Goal: Information Seeking & Learning: Learn about a topic

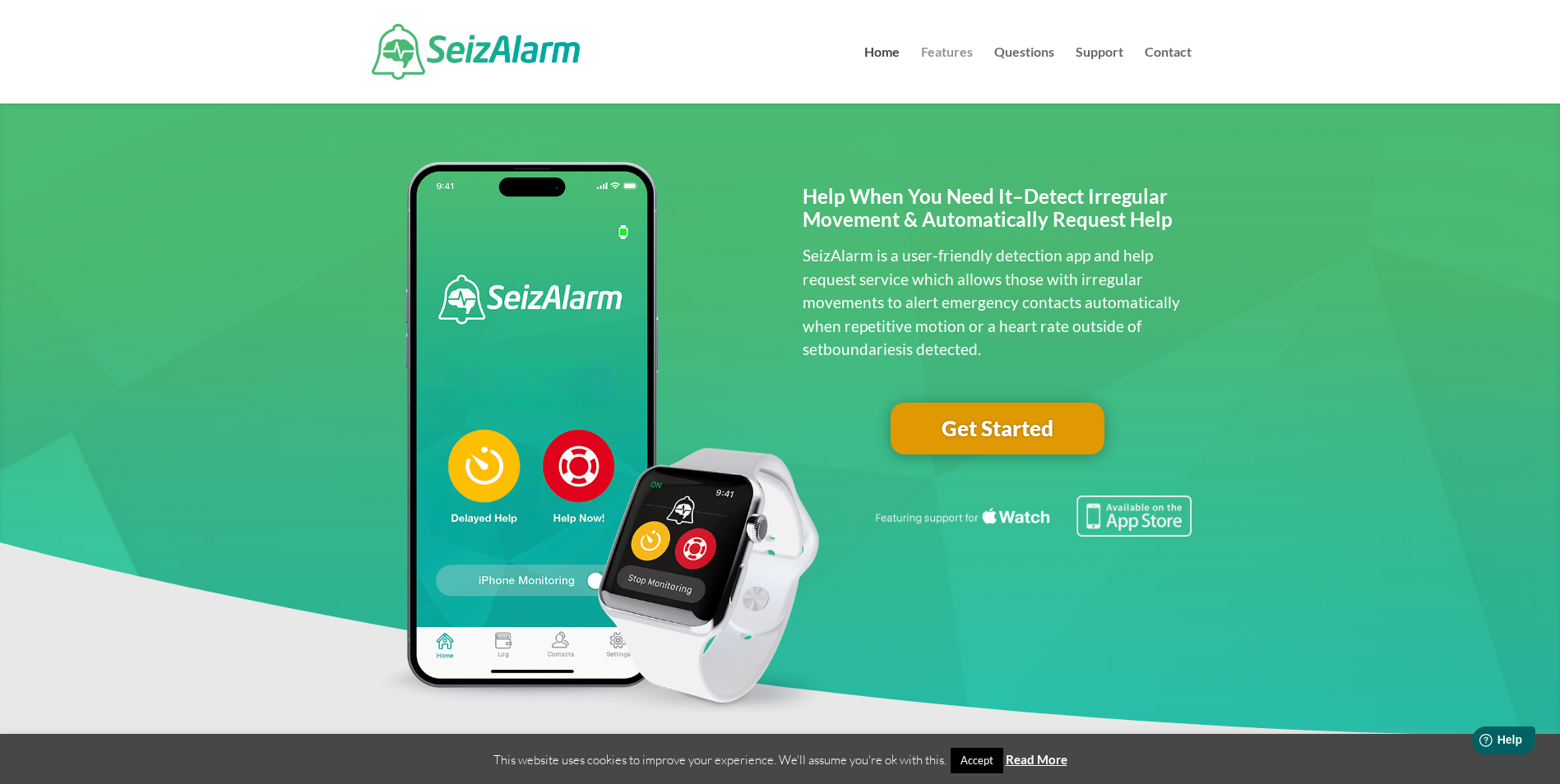
click at [958, 58] on link "Features" at bounding box center [947, 75] width 51 height 57
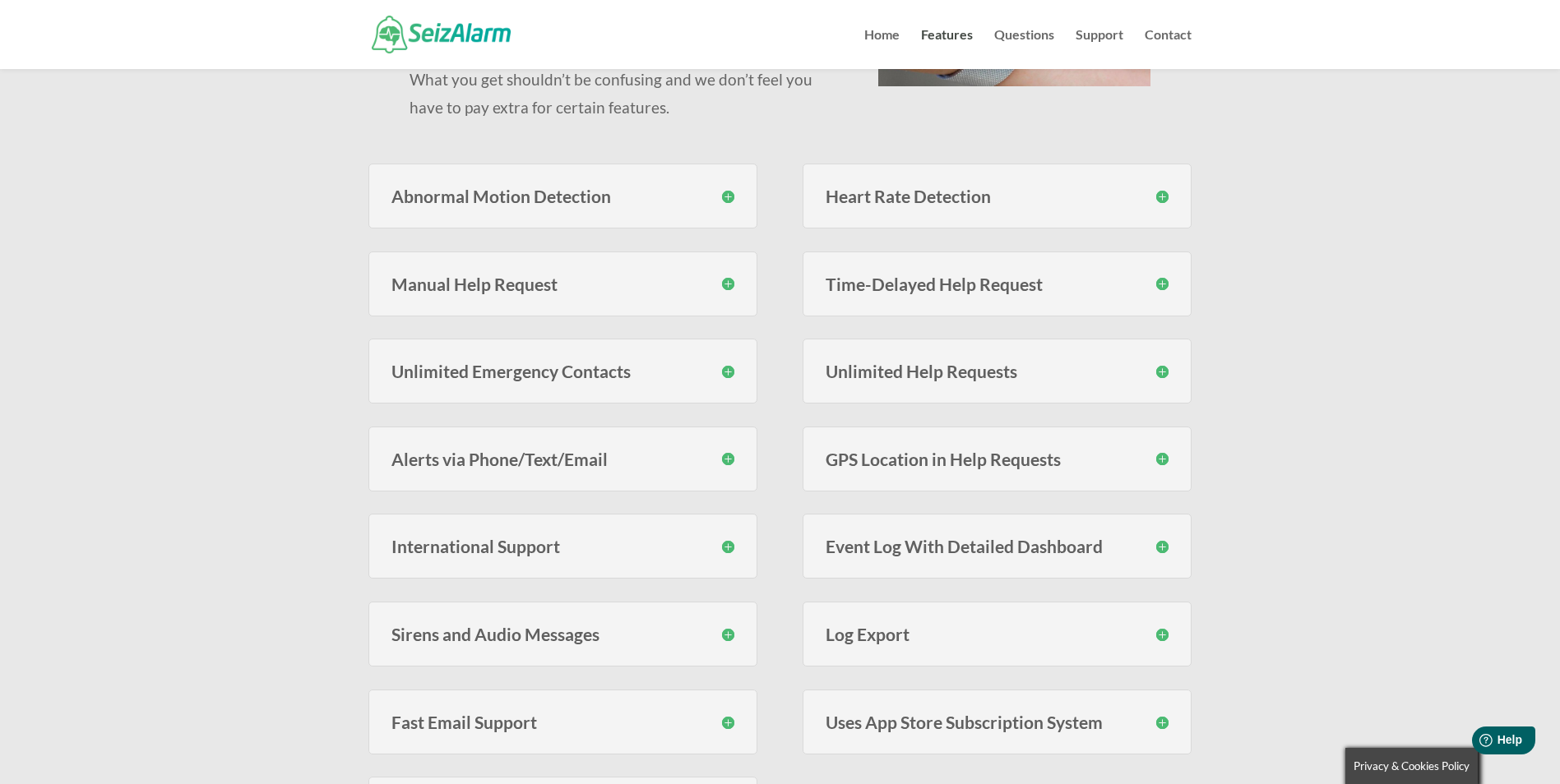
scroll to position [411, 0]
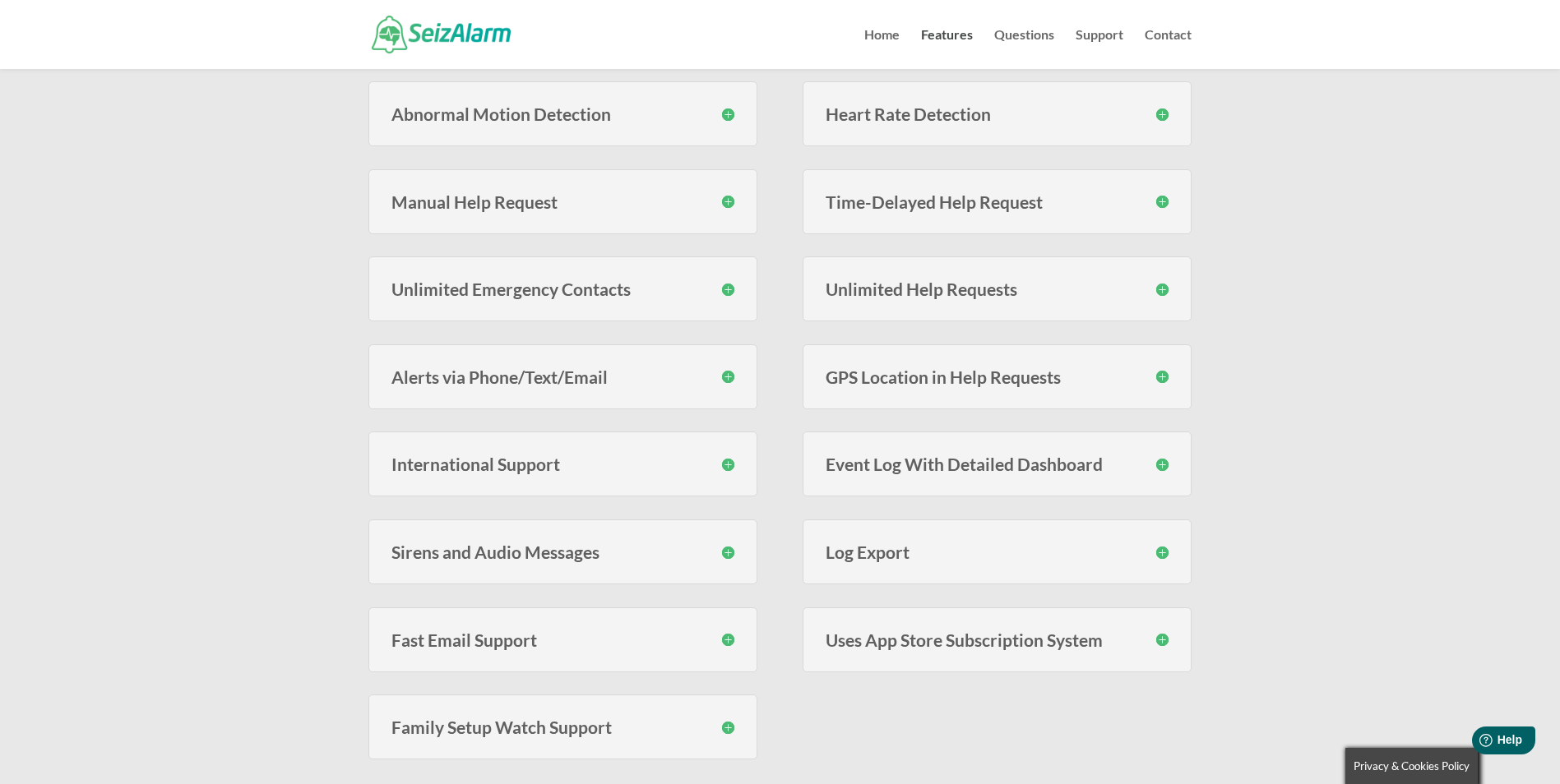
click at [1014, 378] on h3 "GPS Location in Help Requests" at bounding box center [997, 376] width 343 height 17
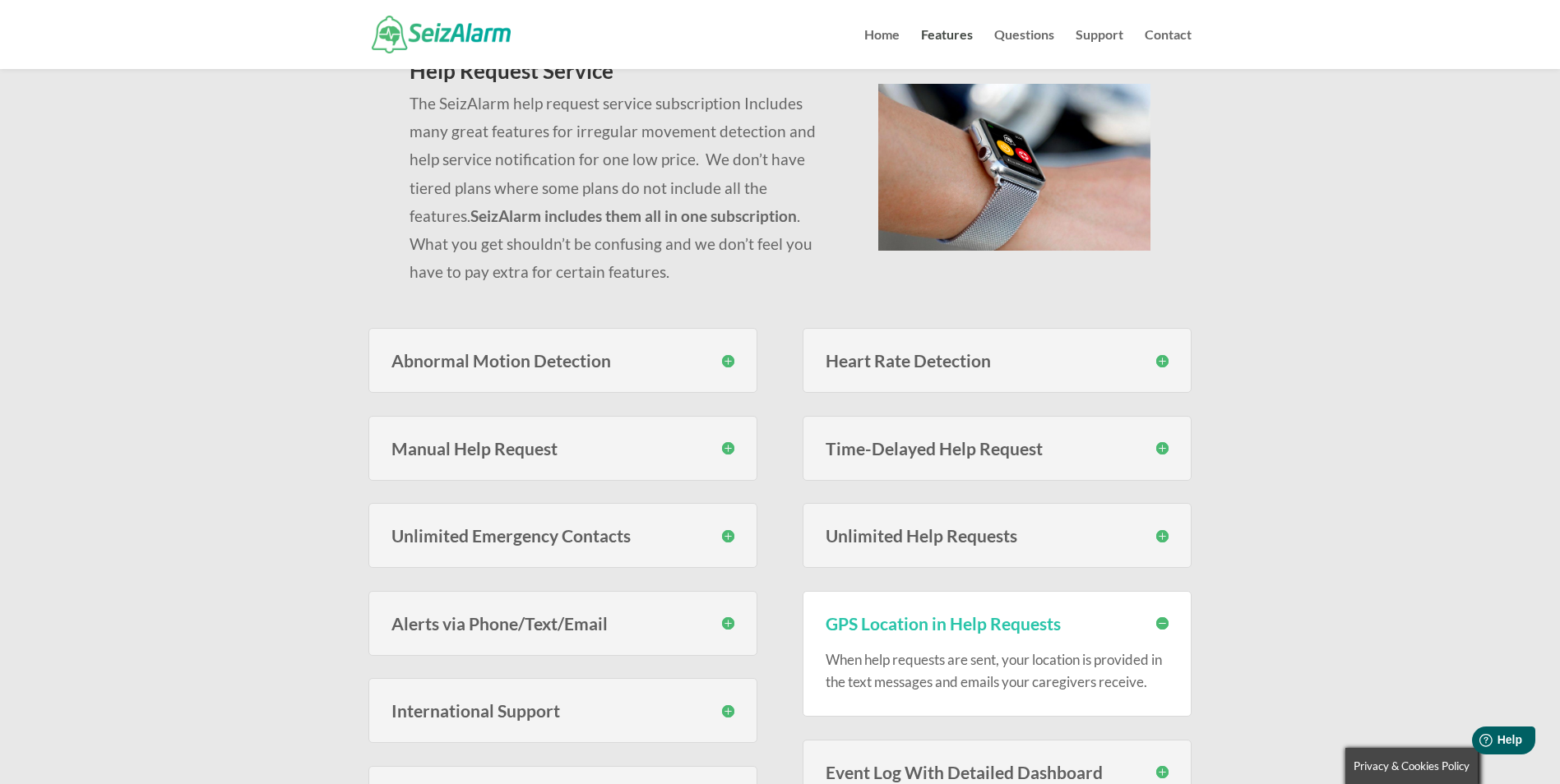
scroll to position [0, 0]
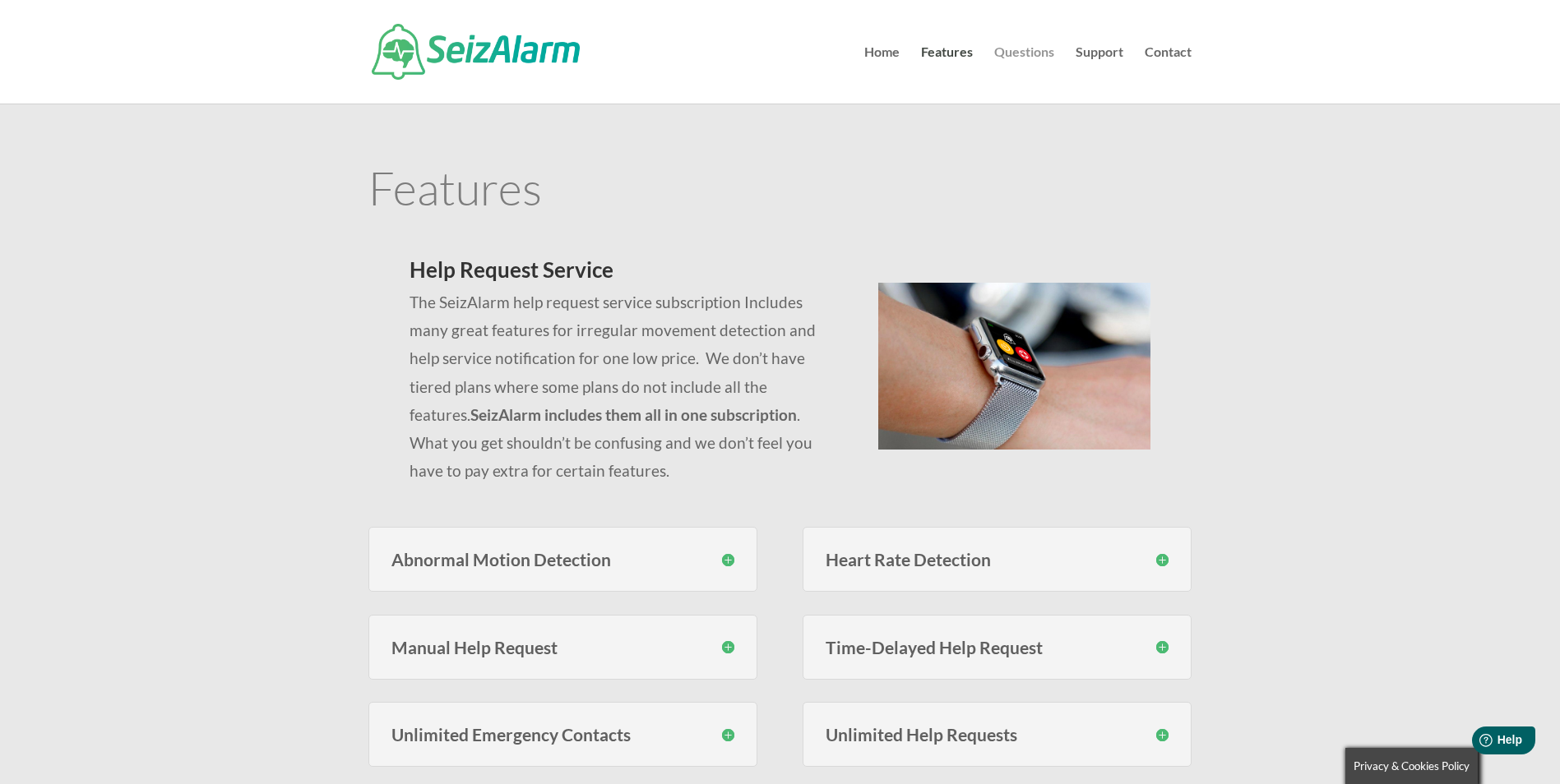
click at [1013, 56] on link "Questions" at bounding box center [1024, 75] width 60 height 57
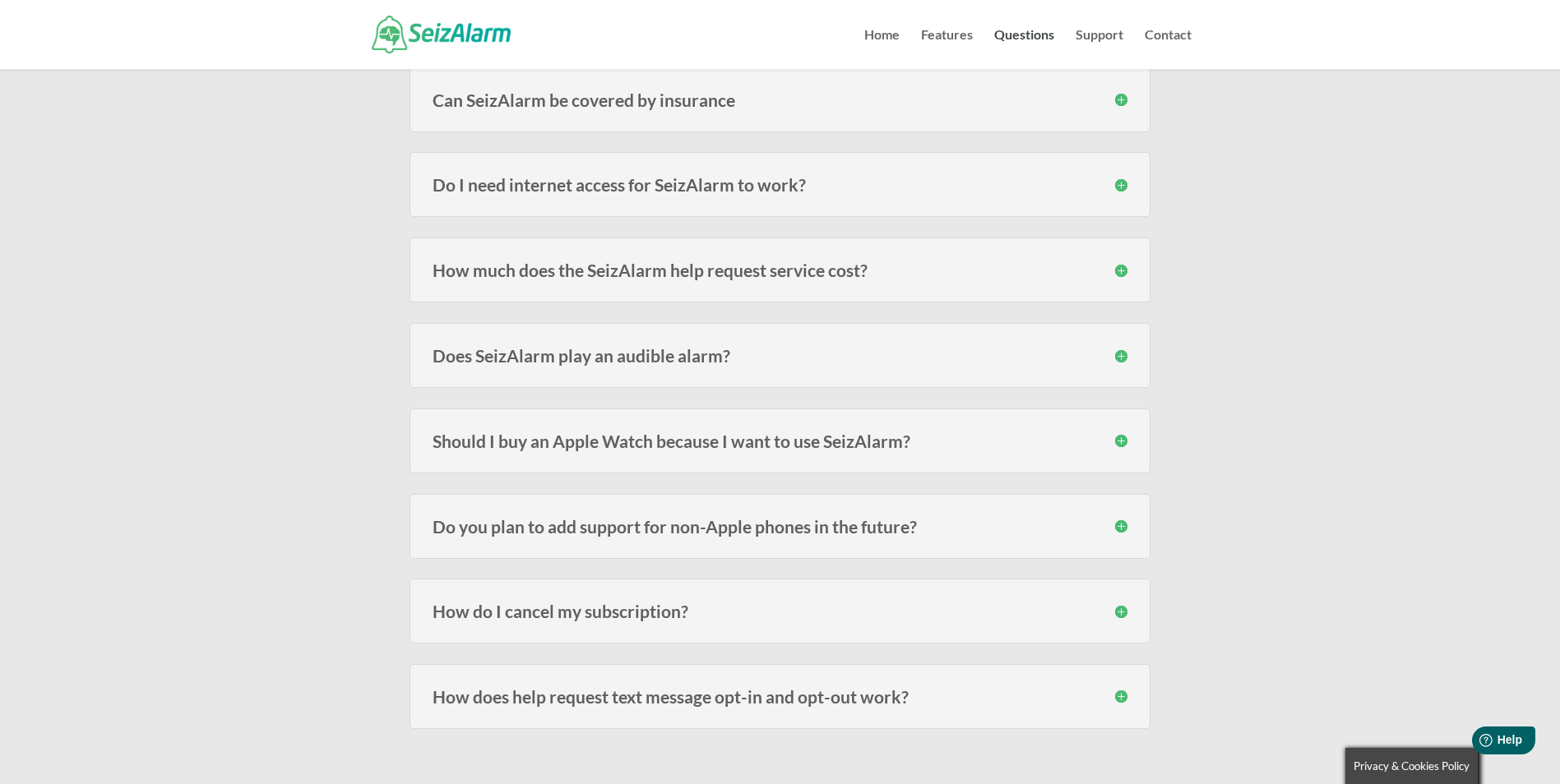
scroll to position [2054, 0]
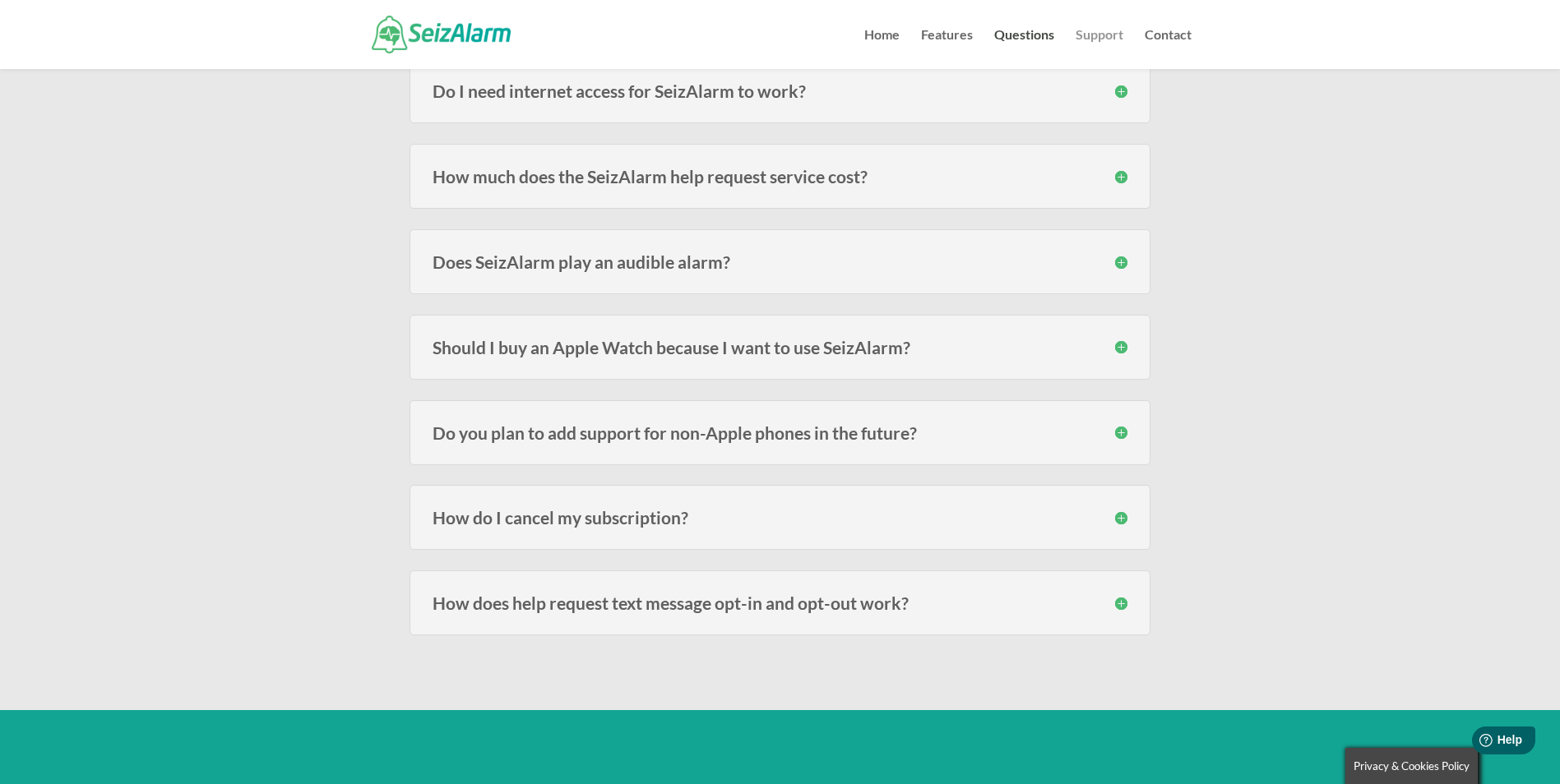
click at [1093, 37] on link "Support" at bounding box center [1099, 48] width 47 height 41
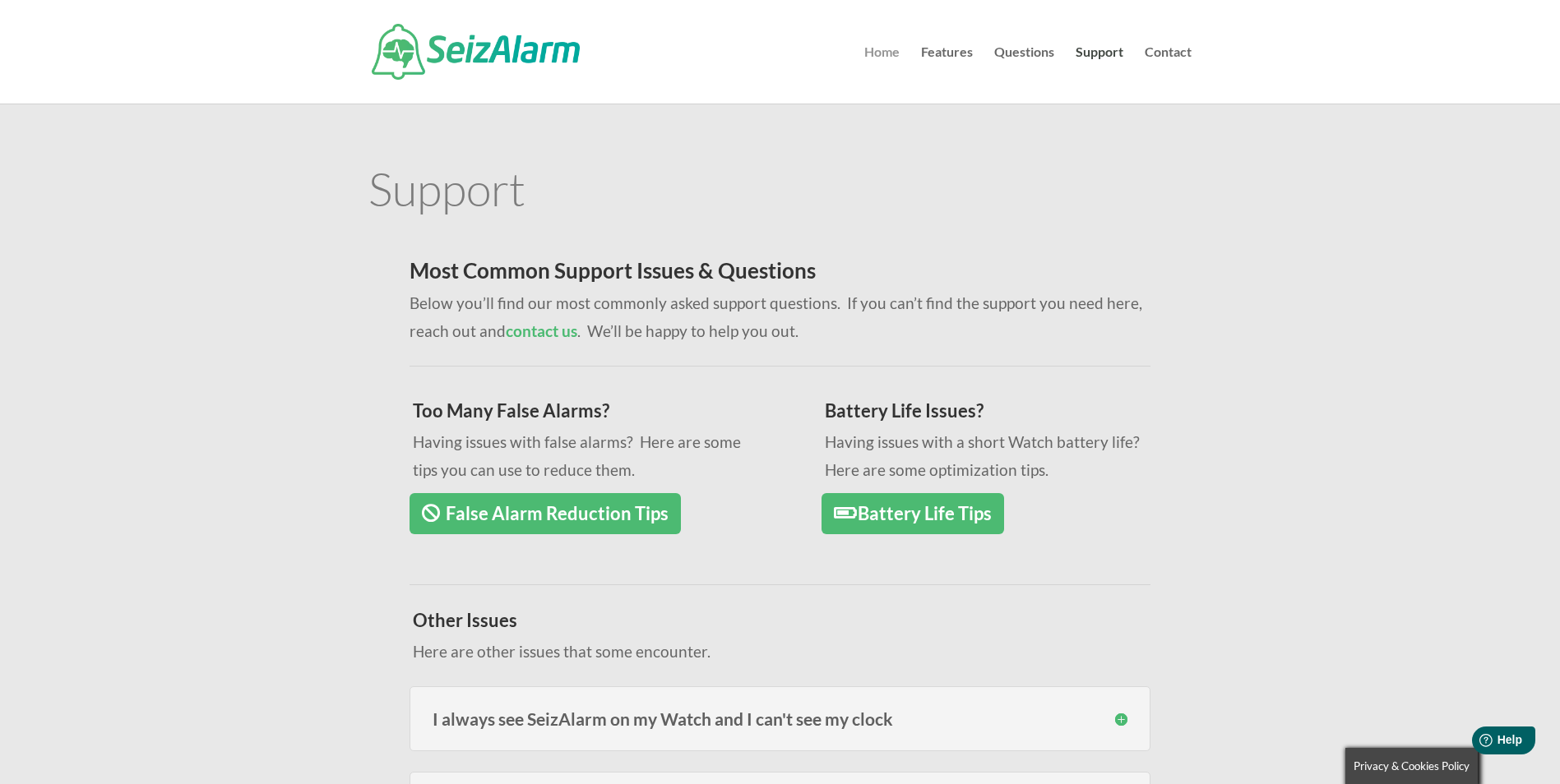
click at [889, 48] on link "Home" at bounding box center [882, 75] width 36 height 57
